Goal: Task Accomplishment & Management: Manage account settings

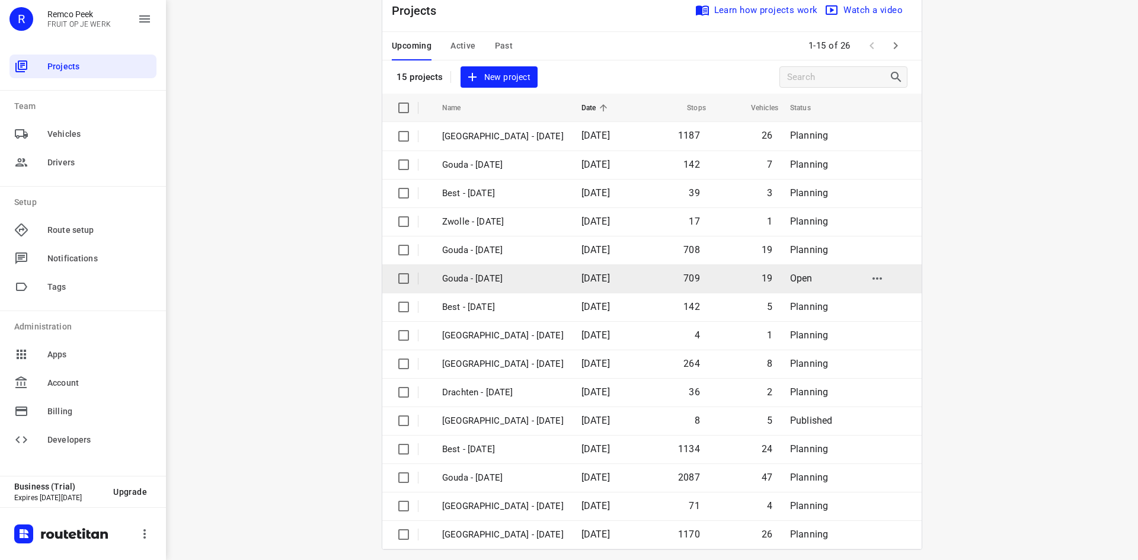
scroll to position [39, 0]
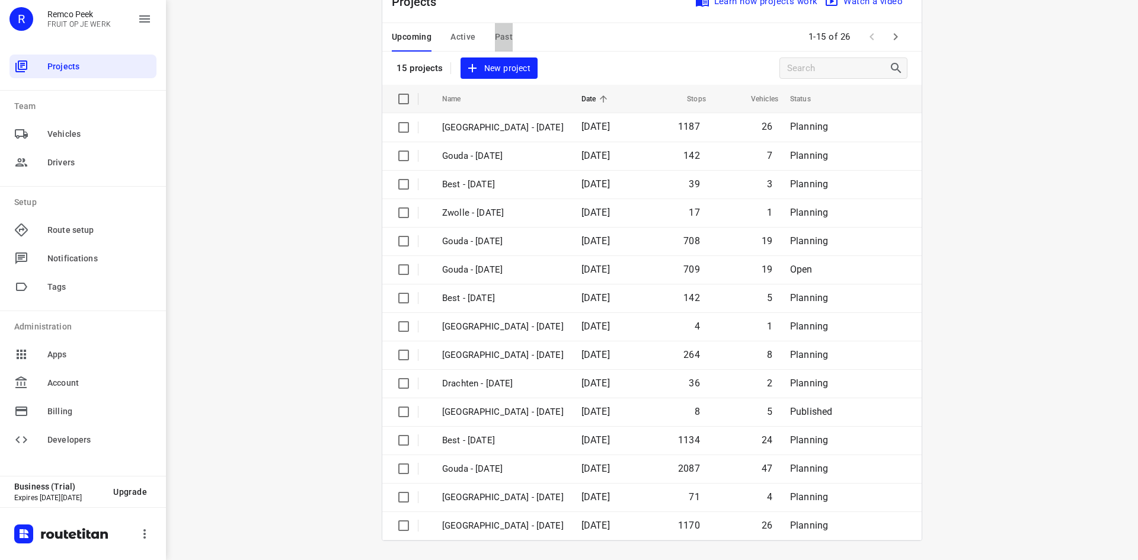
click at [495, 42] on span "Past" at bounding box center [504, 37] width 18 height 15
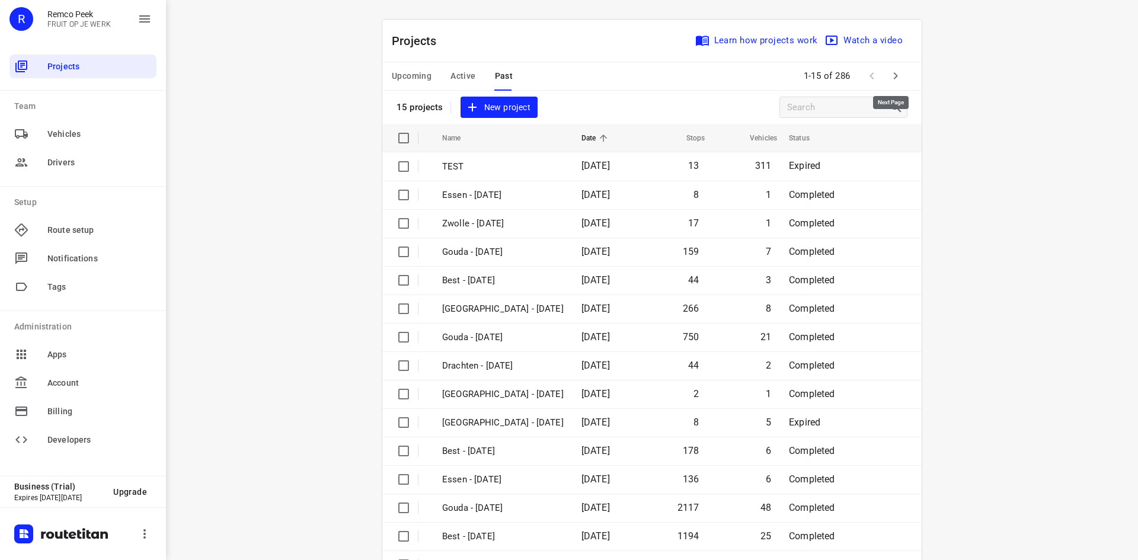
click at [895, 75] on icon "button" at bounding box center [896, 76] width 14 height 14
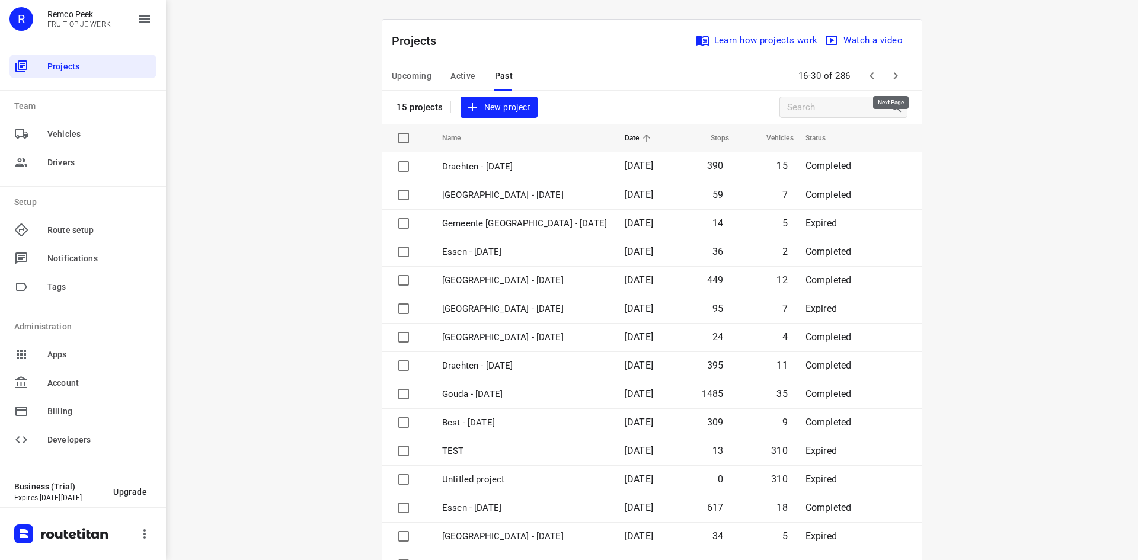
click at [895, 75] on icon "button" at bounding box center [896, 76] width 14 height 14
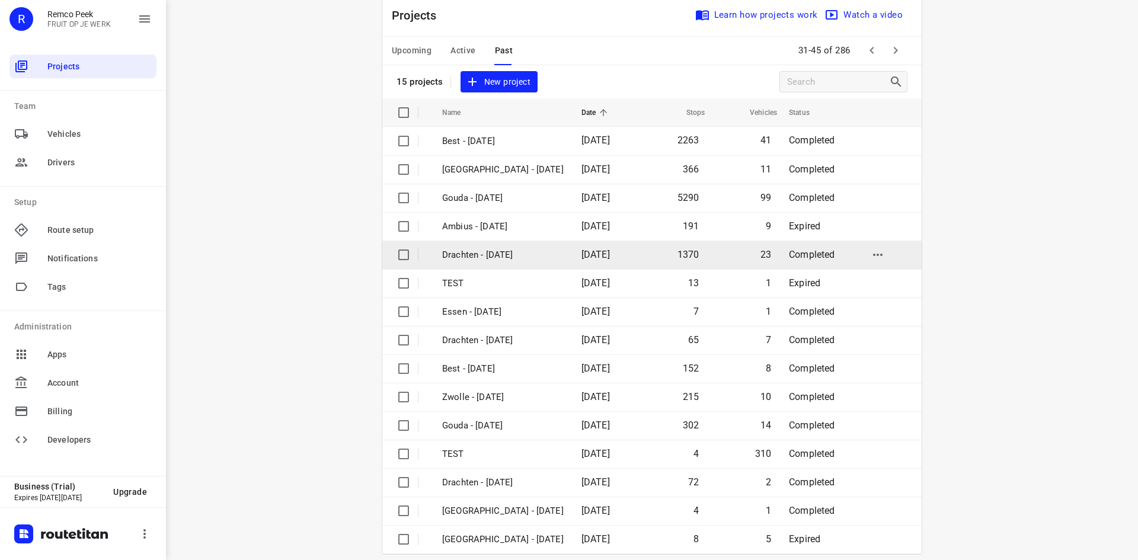
scroll to position [39, 0]
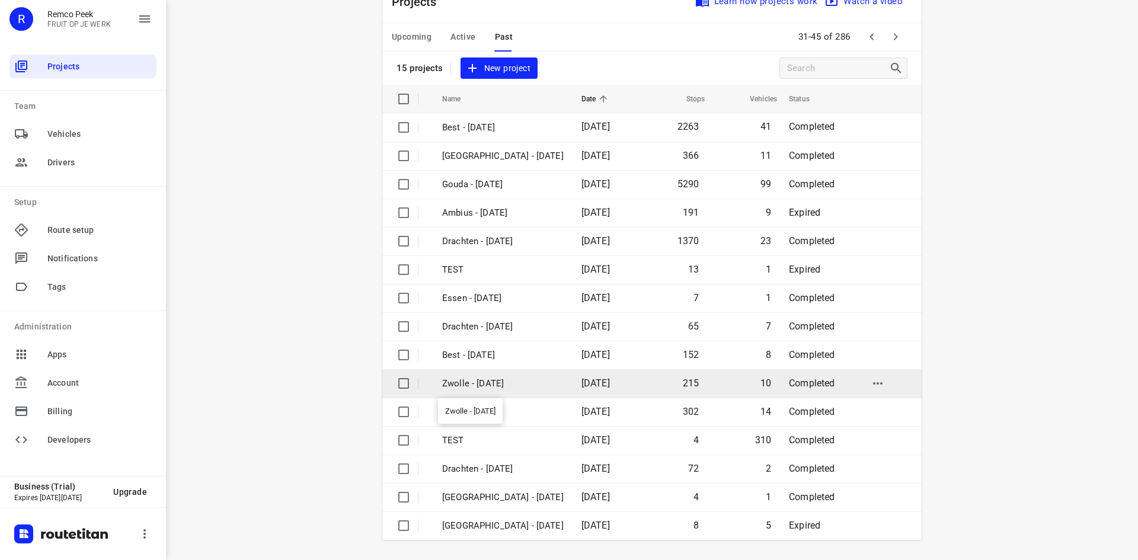
click at [502, 384] on p "Zwolle - [DATE]" at bounding box center [503, 384] width 122 height 14
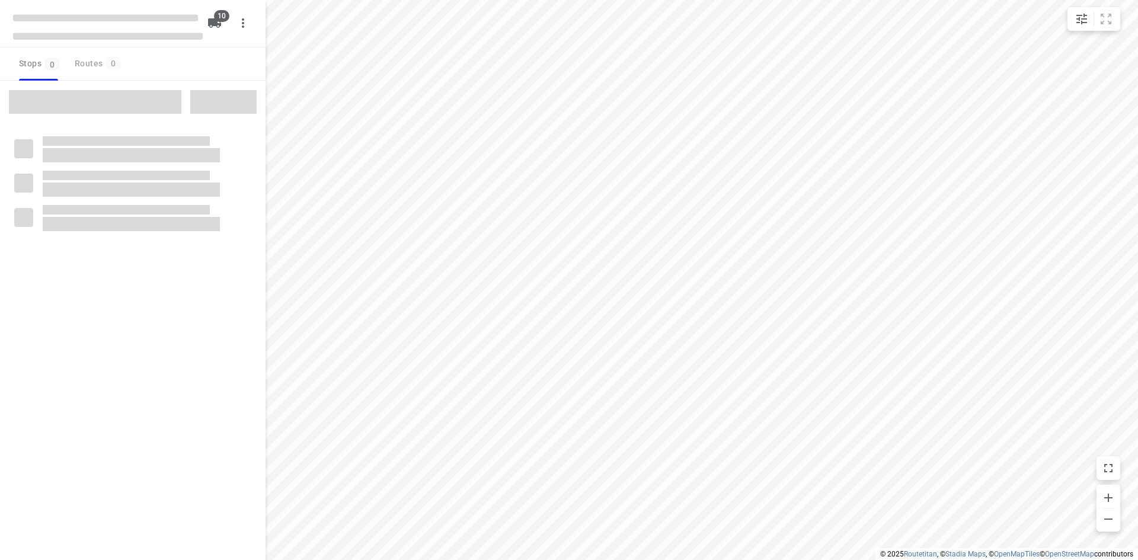
checkbox input "true"
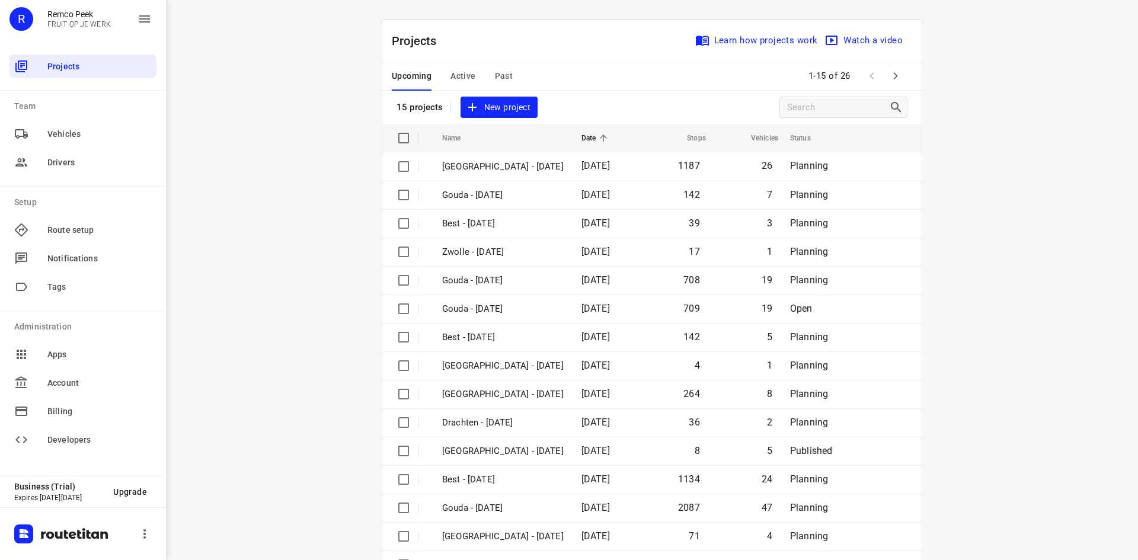
click at [455, 82] on span "Active" at bounding box center [463, 76] width 25 height 15
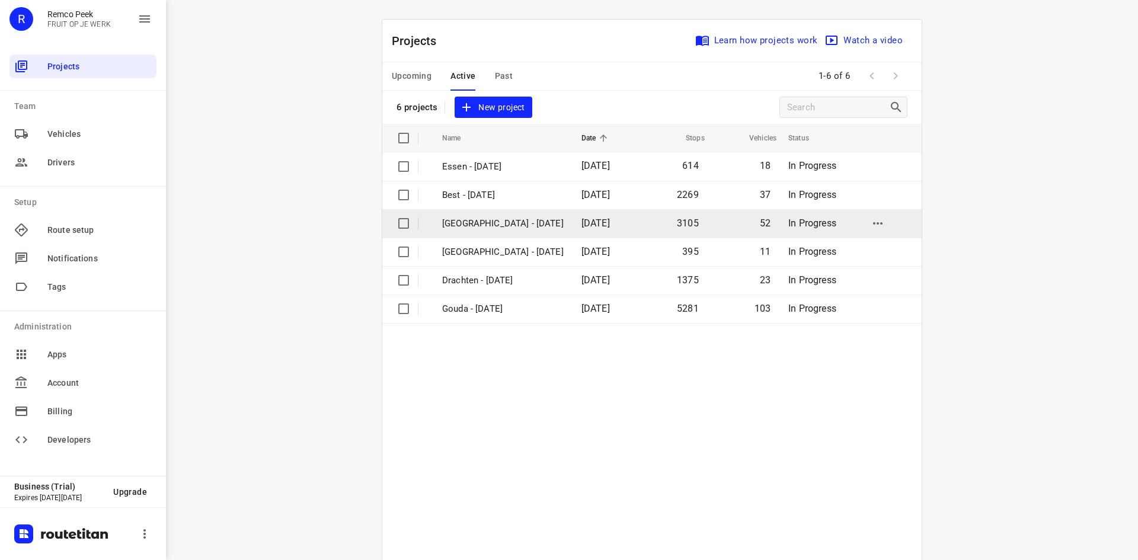
click at [506, 222] on p "[GEOGRAPHIC_DATA] - [DATE]" at bounding box center [503, 224] width 122 height 14
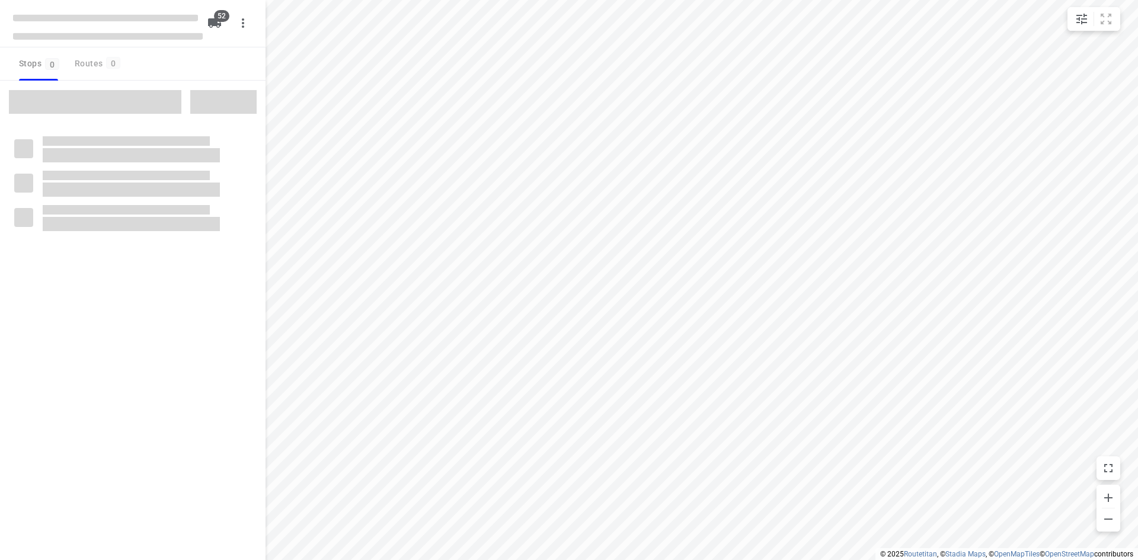
checkbox input "true"
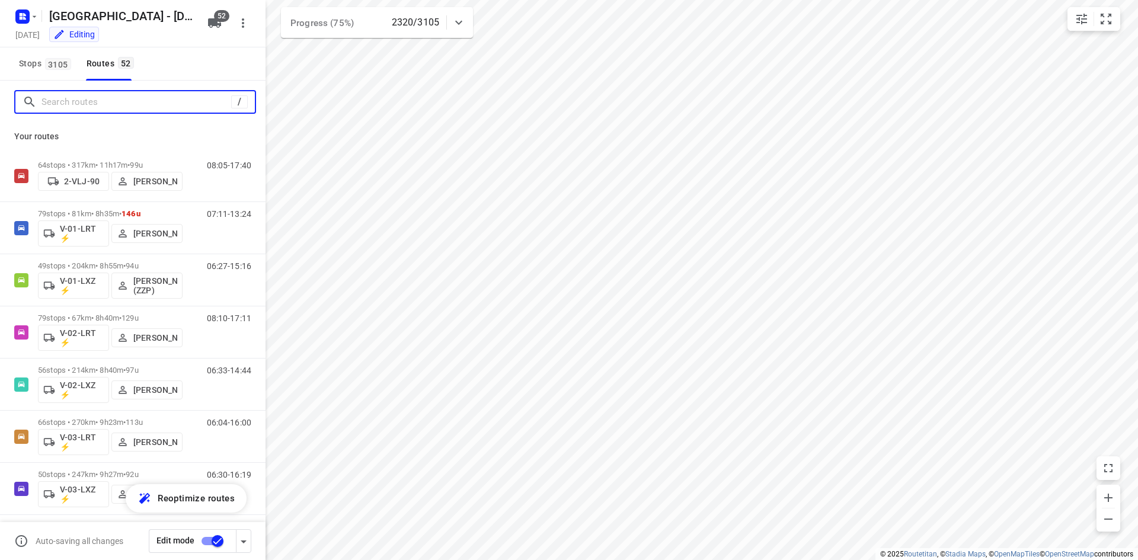
click at [198, 104] on input "Search routes" at bounding box center [136, 102] width 190 height 18
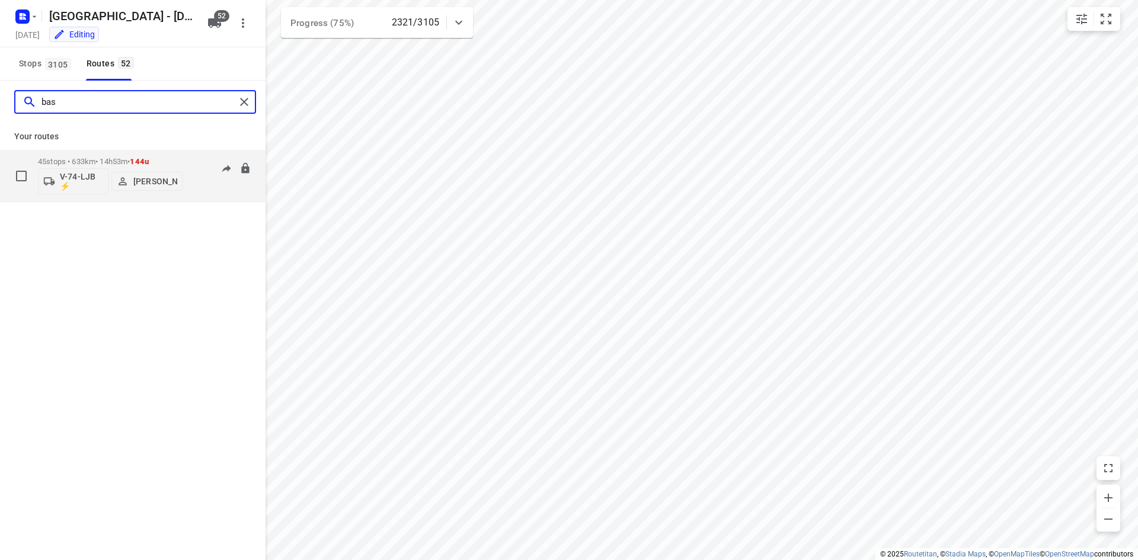
type input "bas"
click at [205, 181] on div "07:28-13:41" at bounding box center [221, 178] width 59 height 43
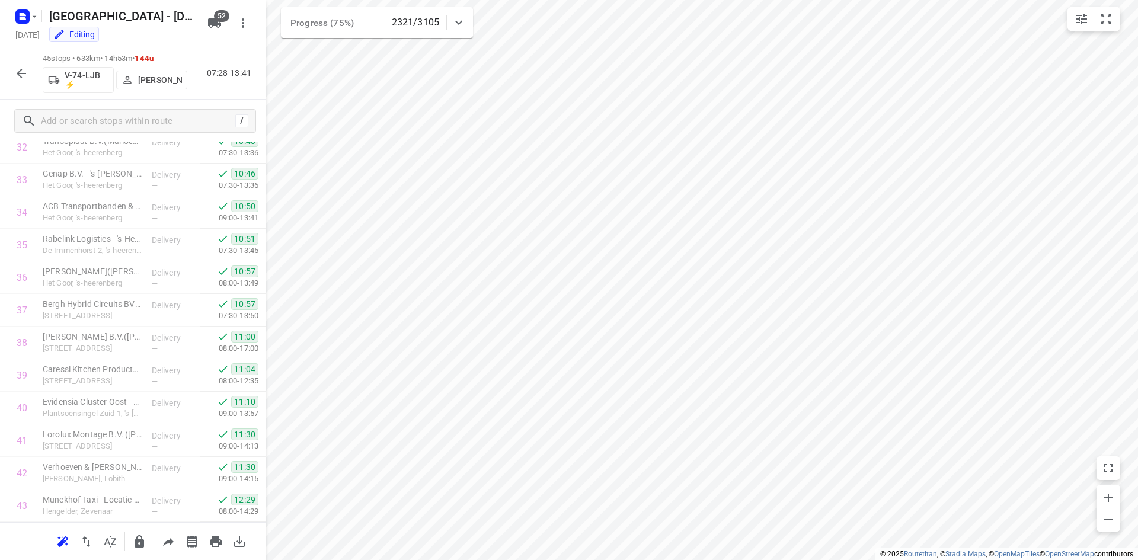
scroll to position [1179, 0]
